Goal: Task Accomplishment & Management: Use online tool/utility

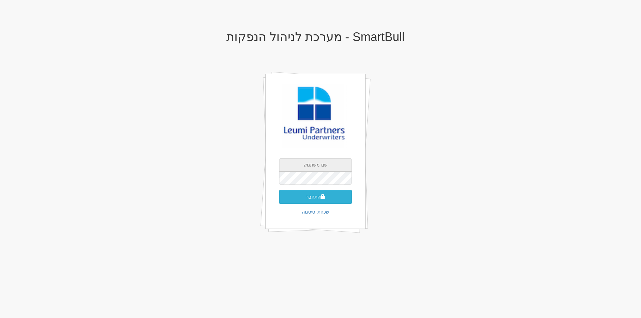
type input "[EMAIL_ADDRESS][DOMAIN_NAME]"
click at [328, 194] on button "התחבר" at bounding box center [315, 197] width 73 height 14
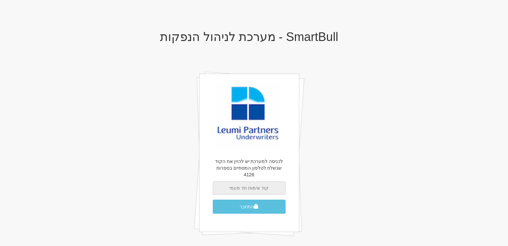
click at [272, 184] on input "text" at bounding box center [249, 188] width 73 height 13
drag, startPoint x: 454, startPoint y: 144, endPoint x: 474, endPoint y: 77, distance: 69.6
click at [454, 145] on body "X אישור SmartBull - מערכת לניהול הנפקות לכניסה למערכת יש להזין את הקוד שנשלח לט…" at bounding box center [254, 129] width 508 height 259
